Goal: Task Accomplishment & Management: Use online tool/utility

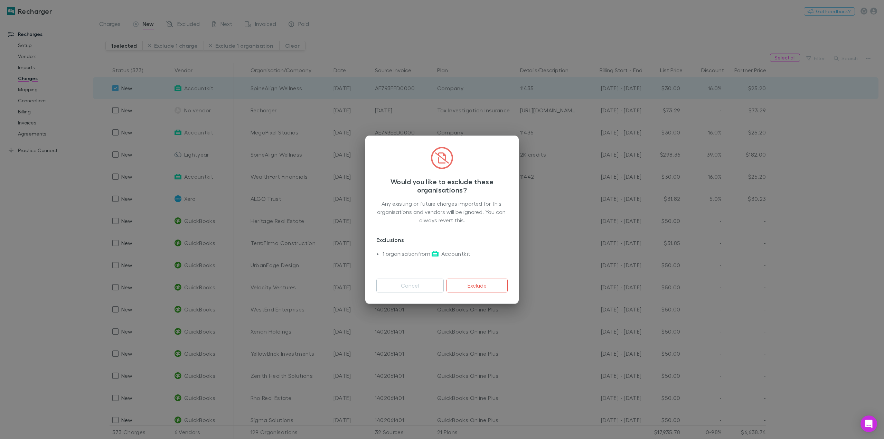
click at [420, 282] on button "Cancel" at bounding box center [409, 286] width 67 height 14
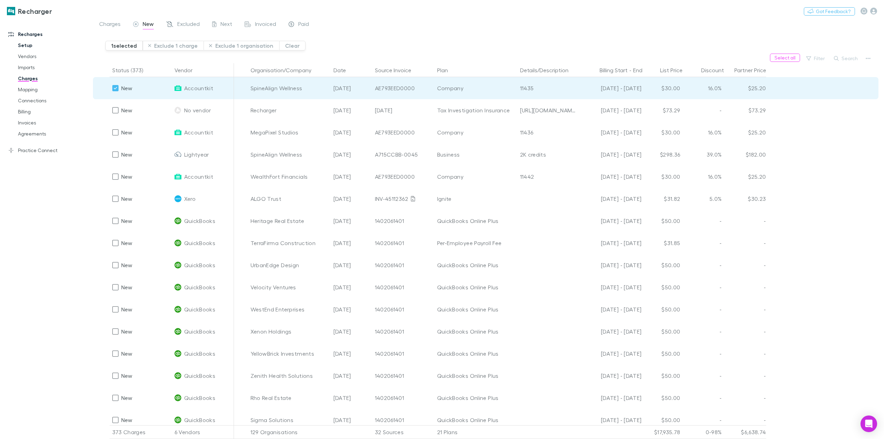
click at [27, 46] on link "Setup" at bounding box center [54, 45] width 86 height 11
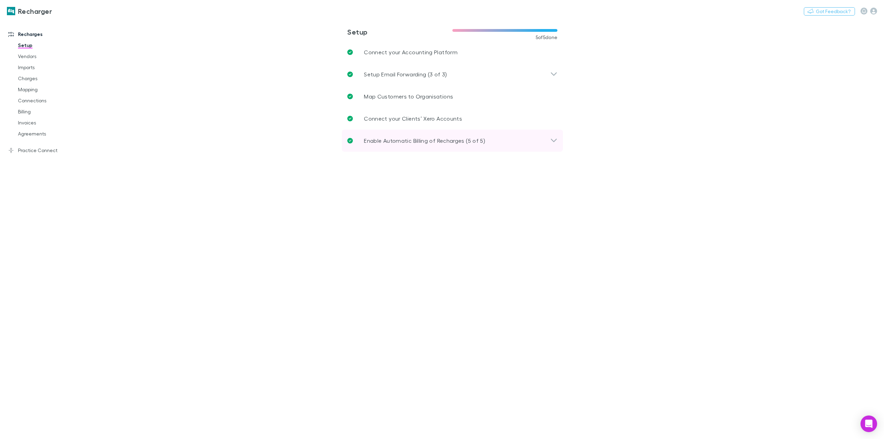
click at [548, 140] on div "Enable Automatic Billing of Recharges (5 of 5)" at bounding box center [448, 140] width 203 height 8
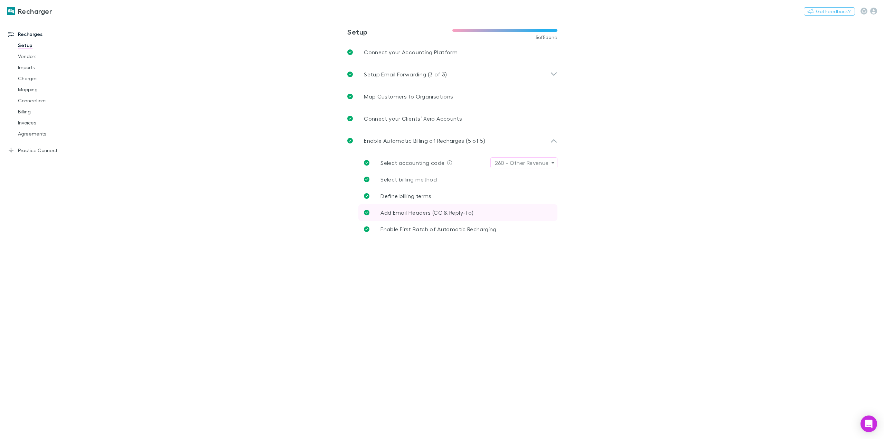
click at [400, 213] on span "Add Email Headers (CC & Reply-To)" at bounding box center [426, 212] width 93 height 7
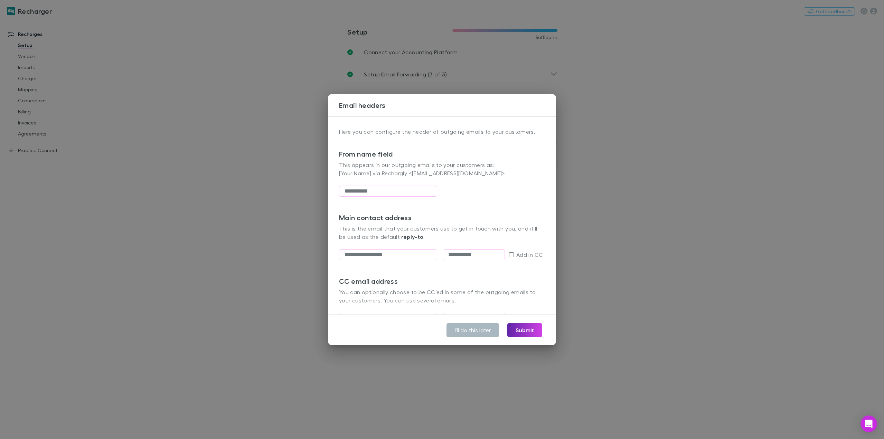
click at [466, 331] on button "I'll do this later" at bounding box center [472, 330] width 53 height 14
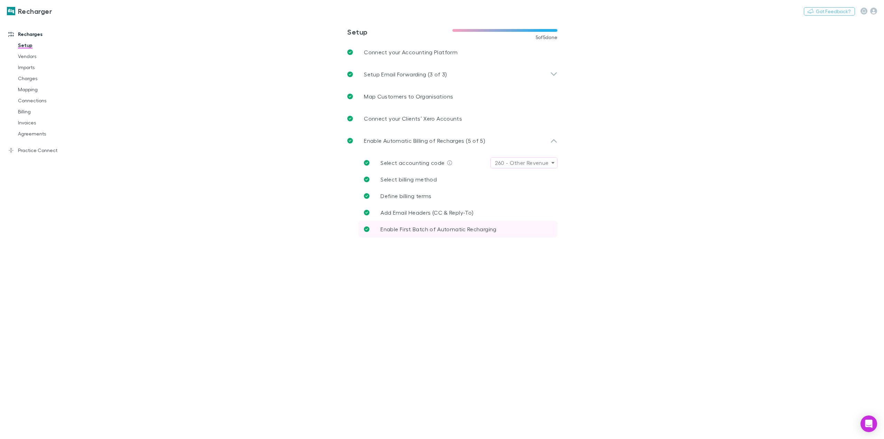
click at [441, 229] on span "Enable First Batch of Automatic Recharging" at bounding box center [438, 229] width 116 height 7
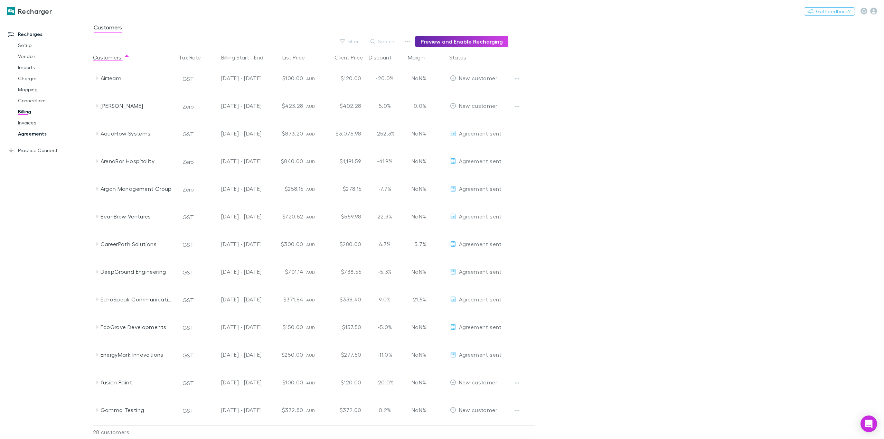
click at [37, 137] on link "Agreements" at bounding box center [54, 133] width 86 height 11
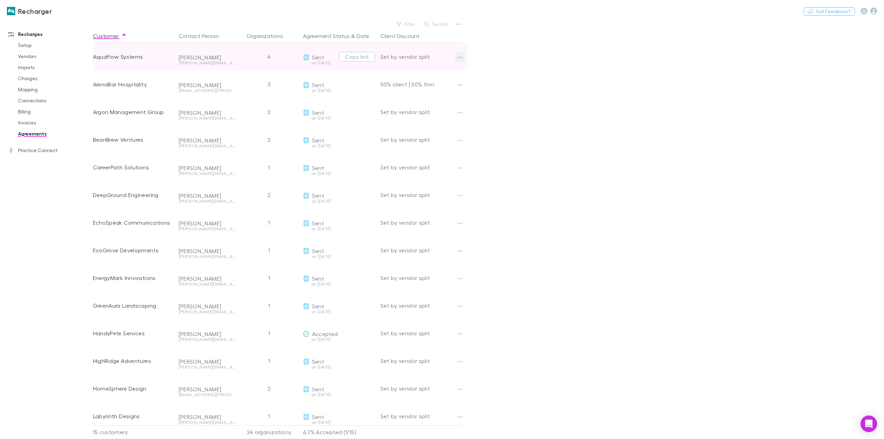
click at [460, 61] on button "button" at bounding box center [460, 58] width 10 height 10
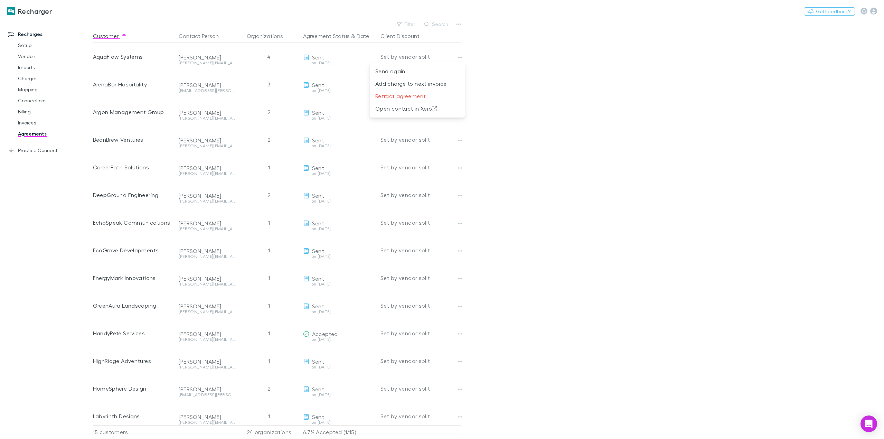
click at [561, 72] on div at bounding box center [442, 219] width 884 height 439
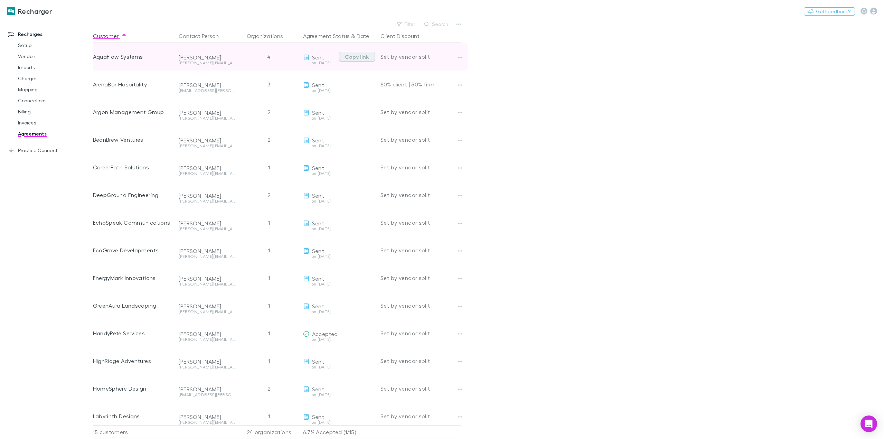
click at [358, 55] on button "Copy link" at bounding box center [357, 57] width 36 height 10
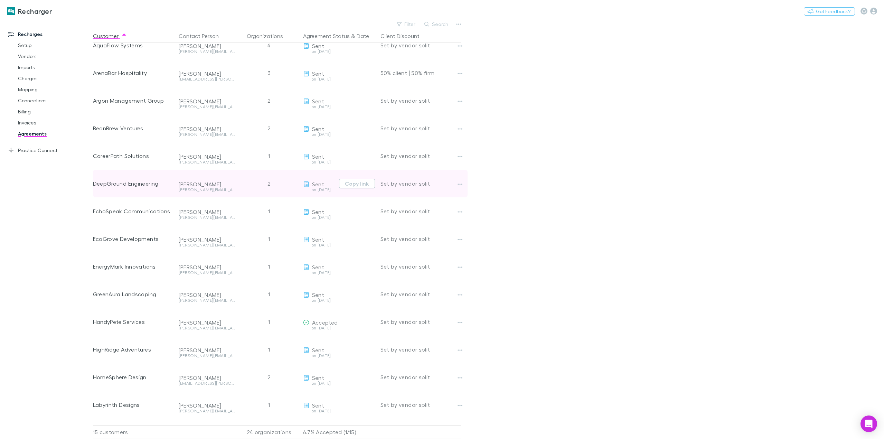
scroll to position [38, 0]
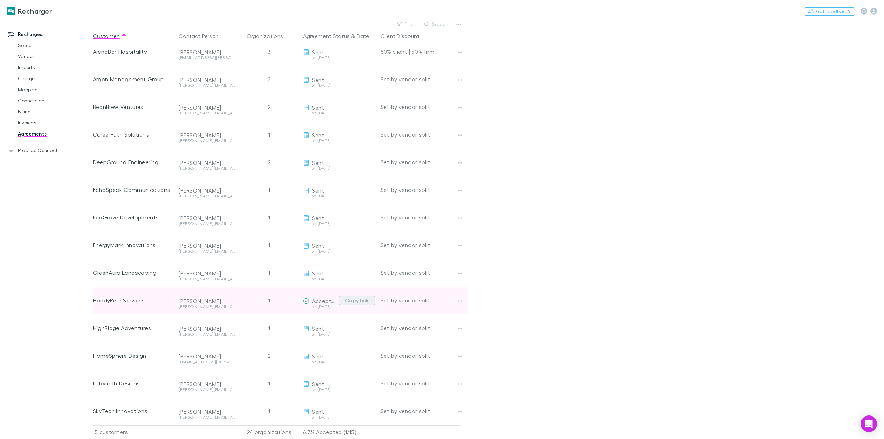
click at [358, 297] on button "Copy link" at bounding box center [357, 300] width 36 height 10
